Goal: Communication & Community: Answer question/provide support

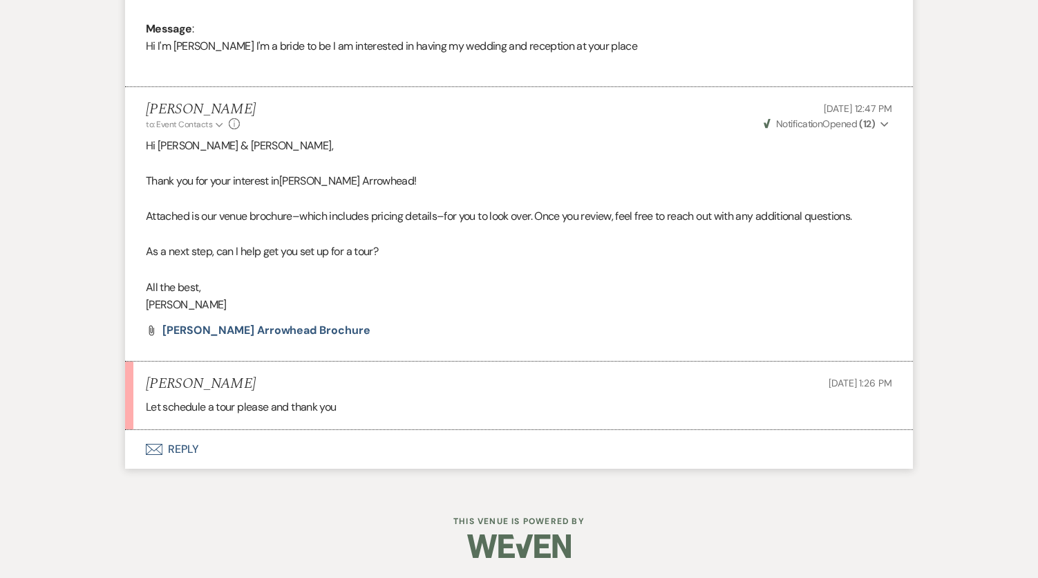
click at [193, 450] on button "Envelope Reply" at bounding box center [519, 449] width 788 height 39
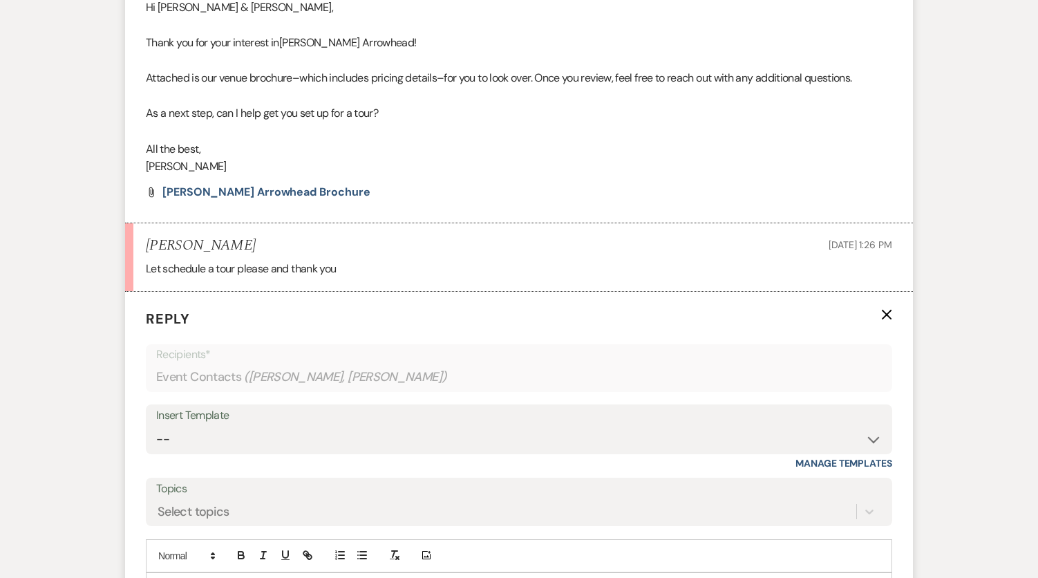
scroll to position [966, 0]
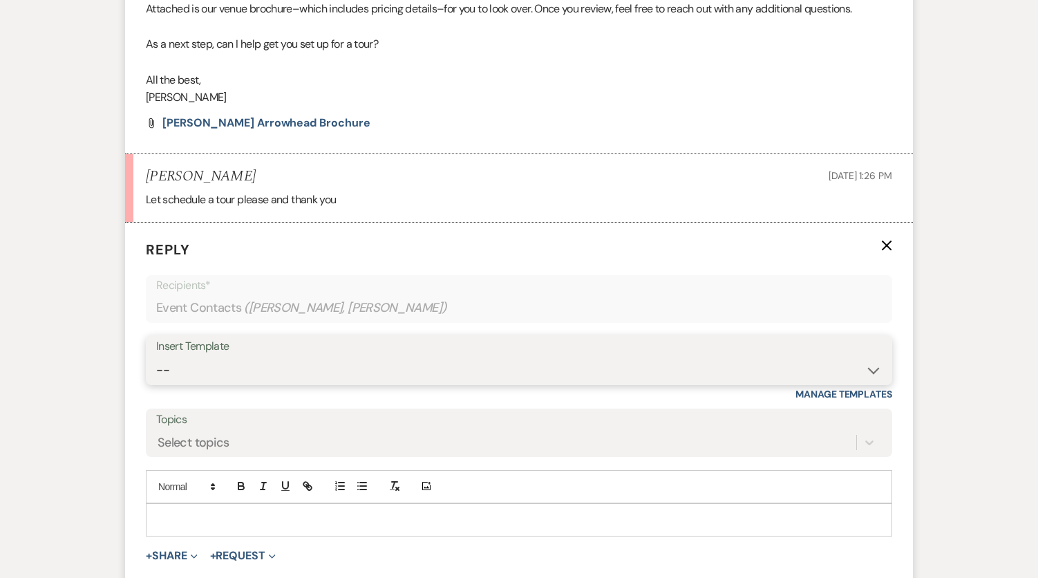
click at [251, 373] on select "-- Weven Planning Portal Introduction (Booked Events) Initial Inquiry Response …" at bounding box center [519, 370] width 726 height 27
click at [376, 264] on form "Reply X Recipients* Event Contacts ( [PERSON_NAME], [PERSON_NAME] ) Insert Temp…" at bounding box center [519, 427] width 788 height 409
click at [158, 509] on div at bounding box center [518, 520] width 745 height 32
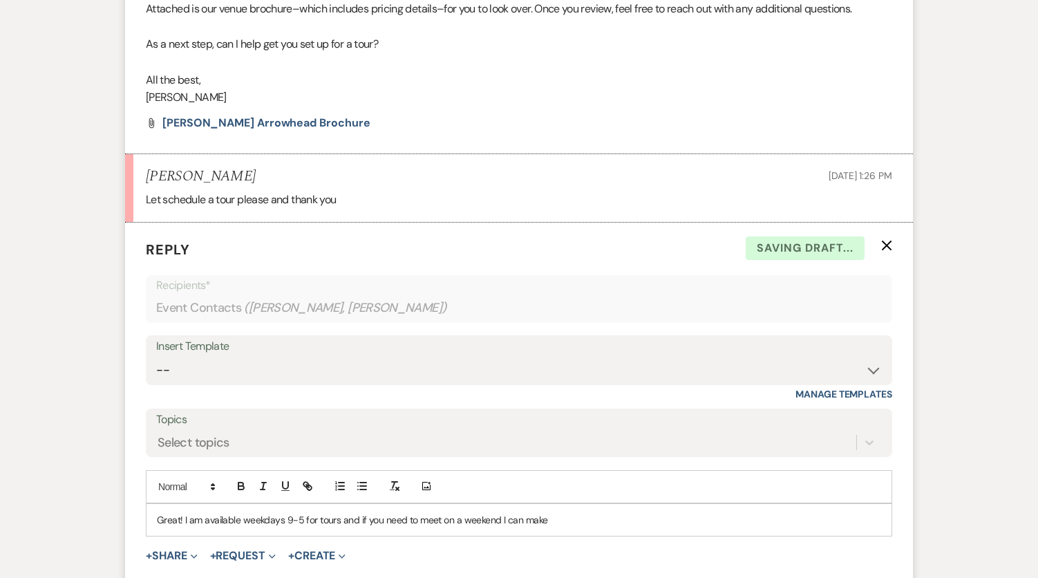
click at [336, 523] on p "Great! I am available weekdays 9-5 for tours and if you need to meet on a weeke…" at bounding box center [519, 519] width 724 height 15
click at [640, 520] on p "Great! I am available weekdays 9-5 for tours, and if you need to come after wor…" at bounding box center [519, 519] width 724 height 15
click at [813, 519] on p "Great! I am available weekdays 9-5 for tours, and if you need to come after wor…" at bounding box center [519, 519] width 724 height 15
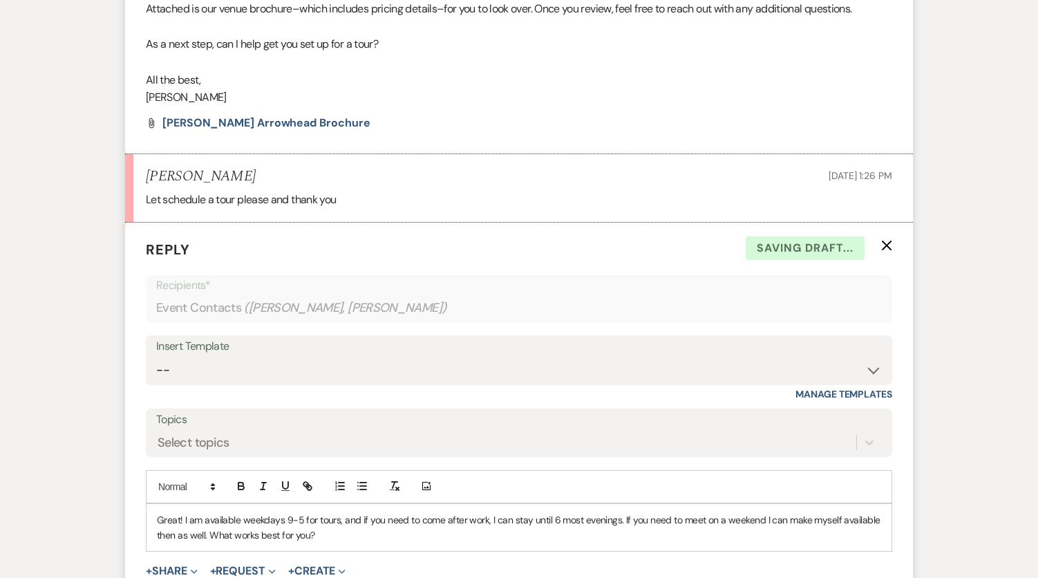
scroll to position [1104, 0]
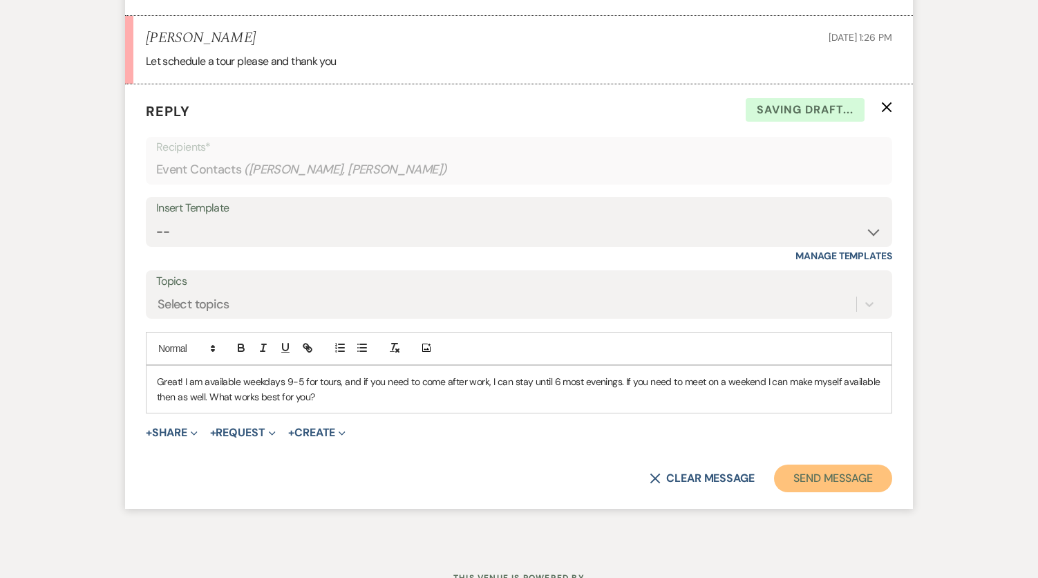
click at [813, 479] on button "Send Message" at bounding box center [833, 478] width 118 height 28
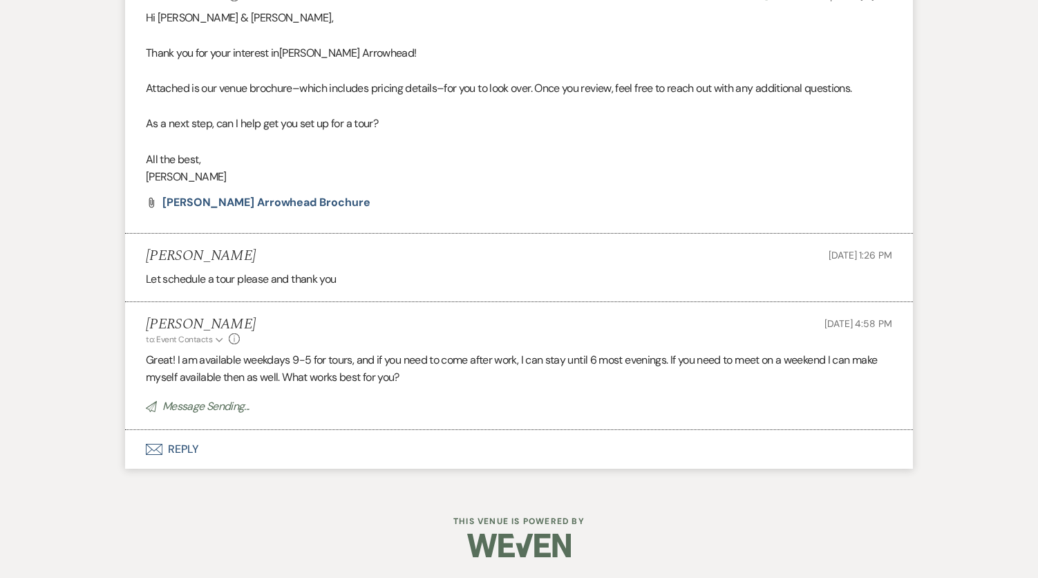
scroll to position [858, 0]
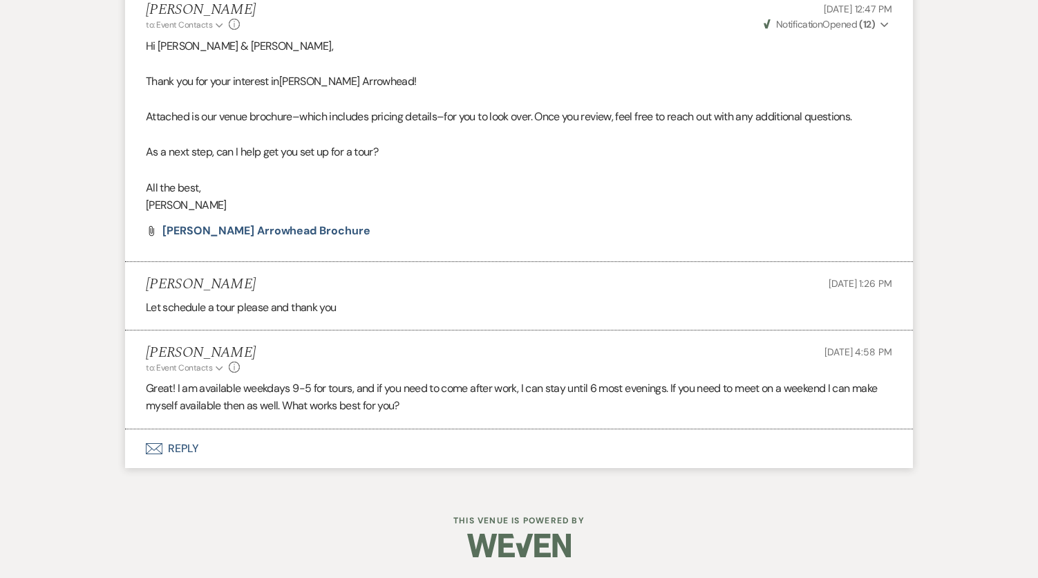
drag, startPoint x: 764, startPoint y: 444, endPoint x: 936, endPoint y: 111, distance: 374.0
